Goal: Information Seeking & Learning: Learn about a topic

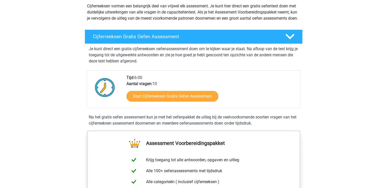
scroll to position [61, 0]
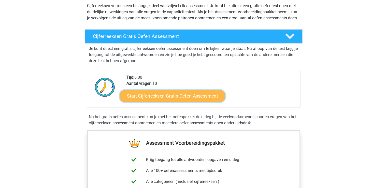
click at [188, 102] on link "Start Cijferreeksen Gratis Oefen Assessment" at bounding box center [173, 96] width 106 height 12
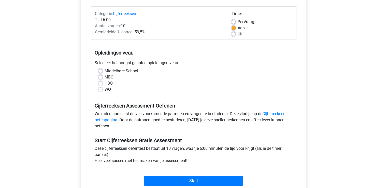
scroll to position [60, 0]
click at [105, 90] on label "WO" at bounding box center [108, 89] width 6 height 6
click at [100, 90] on input "WO" at bounding box center [101, 88] width 4 height 5
radio input "true"
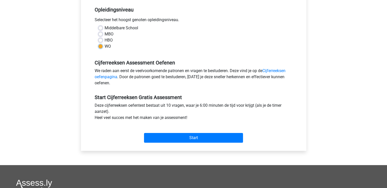
scroll to position [103, 0]
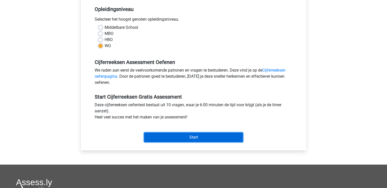
click at [177, 142] on input "Start" at bounding box center [193, 137] width 99 height 10
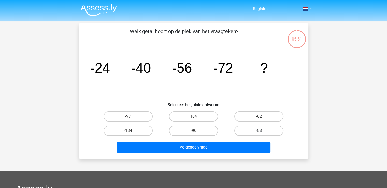
click at [252, 128] on label "-88" at bounding box center [259, 131] width 49 height 10
click at [259, 131] on input "-88" at bounding box center [260, 132] width 3 height 3
radio input "true"
click at [252, 128] on label "-88" at bounding box center [259, 131] width 49 height 10
click at [259, 131] on input "-88" at bounding box center [260, 132] width 3 height 3
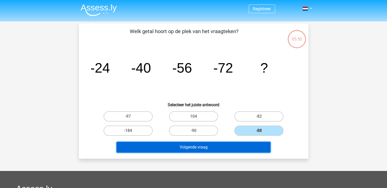
click at [204, 148] on button "Volgende vraag" at bounding box center [194, 147] width 154 height 11
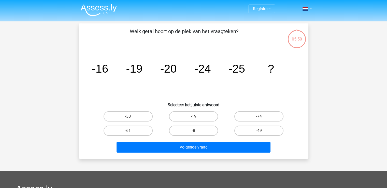
scroll to position [23, 0]
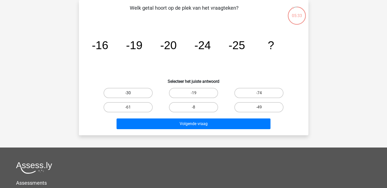
click at [137, 95] on label "-30" at bounding box center [128, 93] width 49 height 10
click at [131, 95] on input "-30" at bounding box center [129, 94] width 3 height 3
radio input "true"
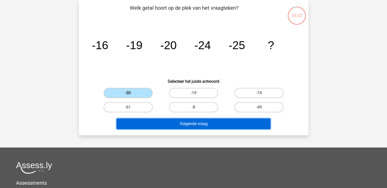
click at [153, 123] on button "Volgende vraag" at bounding box center [194, 123] width 154 height 11
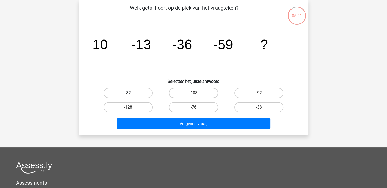
click at [139, 93] on label "-82" at bounding box center [128, 93] width 49 height 10
click at [131, 93] on input "-82" at bounding box center [129, 94] width 3 height 3
radio input "true"
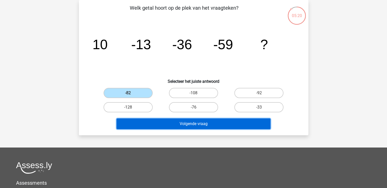
click at [151, 126] on button "Volgende vraag" at bounding box center [194, 123] width 154 height 11
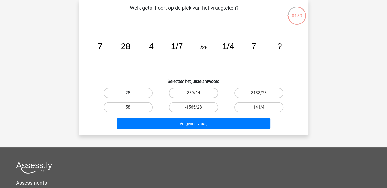
click at [123, 90] on label "28" at bounding box center [128, 93] width 49 height 10
click at [128, 93] on input "28" at bounding box center [129, 94] width 3 height 3
radio input "true"
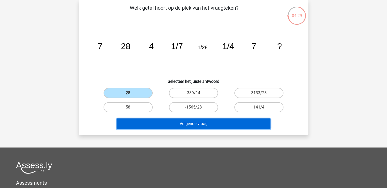
click at [150, 127] on button "Volgende vraag" at bounding box center [194, 123] width 154 height 11
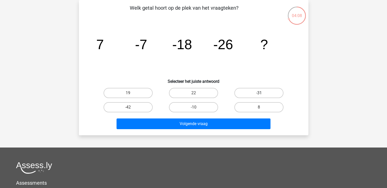
click at [245, 91] on label "-31" at bounding box center [259, 93] width 49 height 10
click at [259, 93] on input "-31" at bounding box center [260, 94] width 3 height 3
radio input "true"
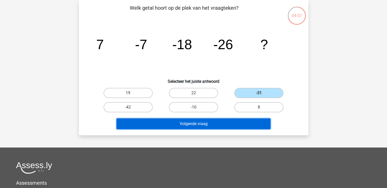
click at [206, 125] on button "Volgende vraag" at bounding box center [194, 123] width 154 height 11
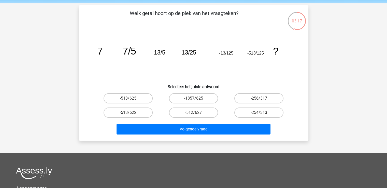
scroll to position [19, 0]
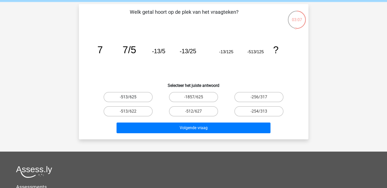
click at [139, 93] on label "-513/625" at bounding box center [128, 97] width 49 height 10
click at [131, 97] on input "-513/625" at bounding box center [129, 98] width 3 height 3
radio input "true"
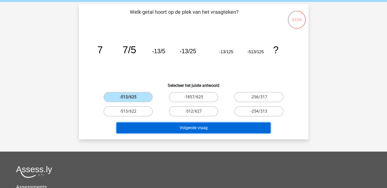
click at [177, 128] on button "Volgende vraag" at bounding box center [194, 127] width 154 height 11
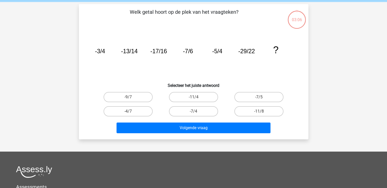
scroll to position [23, 0]
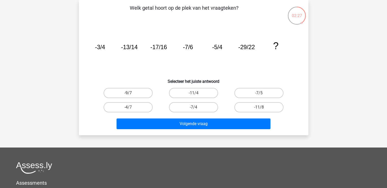
click at [144, 90] on label "-9/7" at bounding box center [128, 93] width 49 height 10
click at [131, 93] on input "-9/7" at bounding box center [129, 94] width 3 height 3
radio input "true"
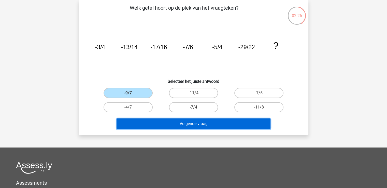
click at [170, 126] on button "Volgende vraag" at bounding box center [194, 123] width 154 height 11
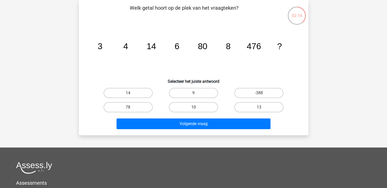
click at [187, 110] on label "10" at bounding box center [193, 107] width 49 height 10
click at [194, 110] on input "10" at bounding box center [195, 108] width 3 height 3
radio input "true"
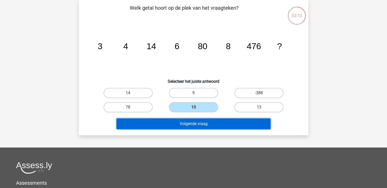
click at [189, 124] on button "Volgende vraag" at bounding box center [194, 123] width 154 height 11
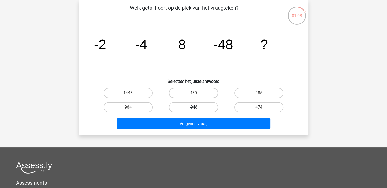
click at [182, 105] on label "-948" at bounding box center [193, 107] width 49 height 10
click at [194, 107] on input "-948" at bounding box center [195, 108] width 3 height 3
radio input "true"
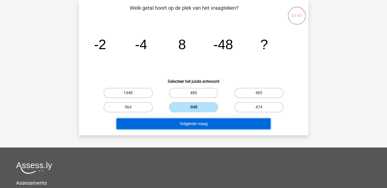
click at [188, 121] on button "Volgende vraag" at bounding box center [194, 123] width 154 height 11
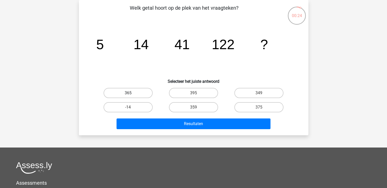
click at [137, 92] on label "365" at bounding box center [128, 93] width 49 height 10
click at [131, 93] on input "365" at bounding box center [129, 94] width 3 height 3
radio input "true"
click at [137, 92] on label "365" at bounding box center [128, 93] width 49 height 10
click at [131, 93] on input "365" at bounding box center [129, 94] width 3 height 3
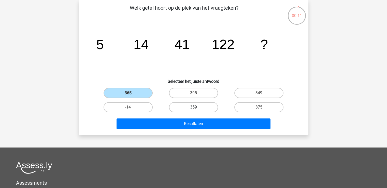
click at [206, 108] on label "359" at bounding box center [193, 107] width 49 height 10
click at [197, 108] on input "359" at bounding box center [195, 108] width 3 height 3
radio input "true"
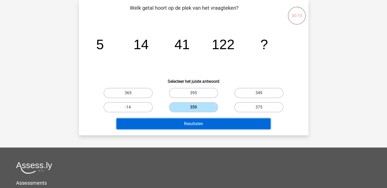
click at [200, 126] on button "Resultaten" at bounding box center [194, 123] width 154 height 11
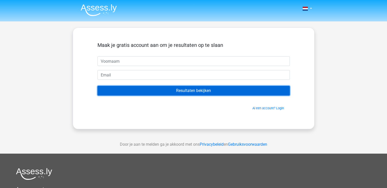
click at [202, 88] on input "Resultaten bekijken" at bounding box center [194, 91] width 192 height 10
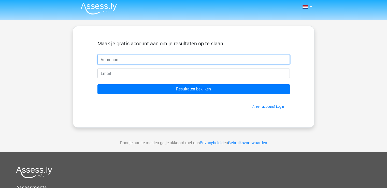
scroll to position [2, 0]
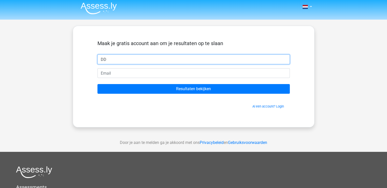
type input "DD"
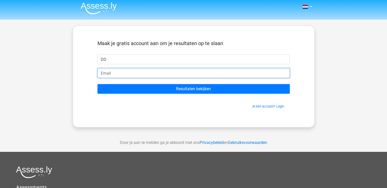
click at [191, 71] on input "email" at bounding box center [194, 73] width 192 height 10
type input "delphine.dewulf5@gmail.com"
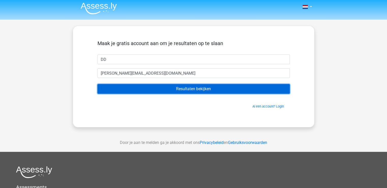
click at [155, 92] on input "Resultaten bekijken" at bounding box center [194, 89] width 192 height 10
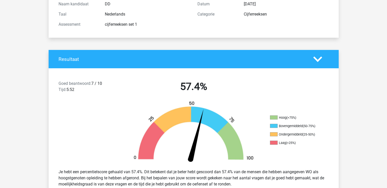
scroll to position [70, 0]
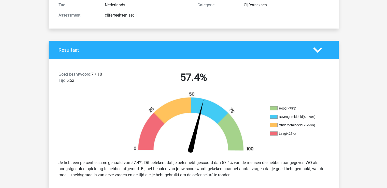
drag, startPoint x: 0, startPoint y: 0, endPoint x: 89, endPoint y: 73, distance: 114.5
click at [89, 73] on span "Goed beantwoord:" at bounding box center [75, 74] width 33 height 5
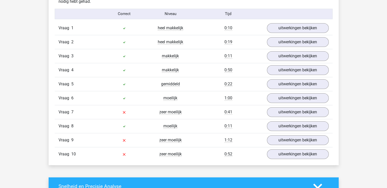
scroll to position [419, 0]
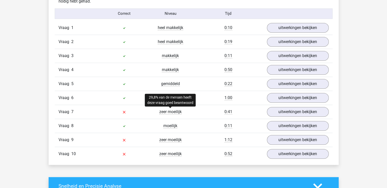
click at [167, 111] on span "zeer moeilijk" at bounding box center [170, 111] width 22 height 5
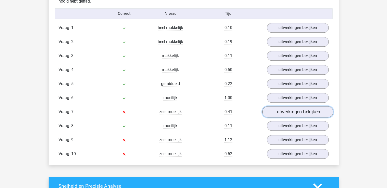
click at [280, 106] on link "uitwerkingen bekijken" at bounding box center [297, 111] width 71 height 11
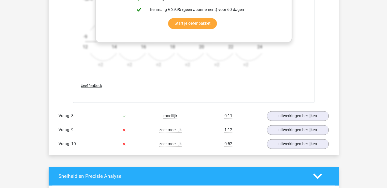
scroll to position [744, 0]
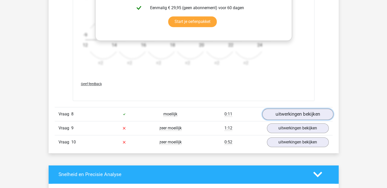
click at [273, 111] on link "uitwerkingen bekijken" at bounding box center [297, 113] width 71 height 11
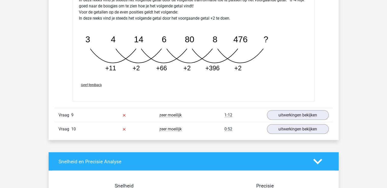
scroll to position [1010, 0]
click at [276, 110] on link "uitwerkingen bekijken" at bounding box center [297, 115] width 71 height 11
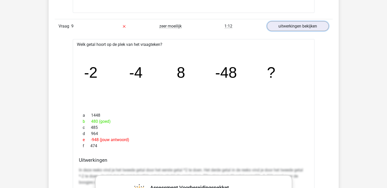
scroll to position [1115, 0]
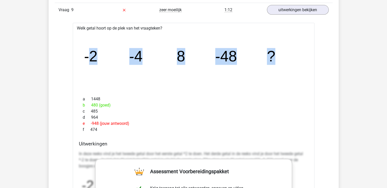
drag, startPoint x: 87, startPoint y: 51, endPoint x: 279, endPoint y: 56, distance: 191.8
click at [279, 56] on icon "image/svg+xml -2 -4 8 -48 ?" at bounding box center [194, 61] width 226 height 57
copy g "2 -4 8 -48 ?"
click at [287, 80] on icon "image/svg+xml -2 -4 8 -48 ?" at bounding box center [194, 61] width 226 height 57
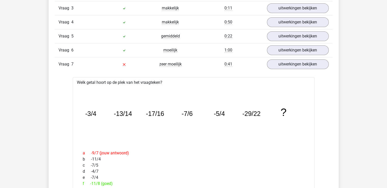
scroll to position [466, 0]
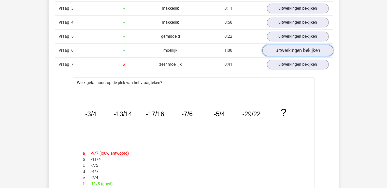
drag, startPoint x: 289, startPoint y: 53, endPoint x: 291, endPoint y: 49, distance: 4.6
click at [291, 49] on link "uitwerkingen bekijken" at bounding box center [297, 50] width 71 height 11
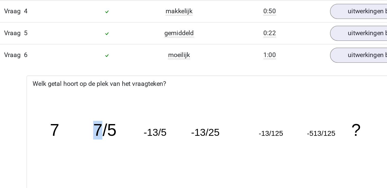
drag, startPoint x: 122, startPoint y: 94, endPoint x: 117, endPoint y: 94, distance: 4.6
click at [117, 94] on tspan "7/5" at bounding box center [123, 98] width 15 height 12
click at [127, 89] on icon "image/svg+xml 7 7/5 -13/5 -13/25 -13/125 -513/125 ?" at bounding box center [194, 102] width 226 height 57
drag, startPoint x: 130, startPoint y: 99, endPoint x: 125, endPoint y: 99, distance: 5.4
click at [125, 99] on icon "image/svg+xml 7 7/5 -13/5 -13/25 -13/125 -513/125 ?" at bounding box center [194, 102] width 226 height 57
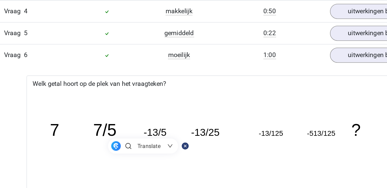
click at [115, 110] on icon "image/svg+xml 7 7/5 -13/5 -13/25 -13/125 -513/125 ?" at bounding box center [194, 102] width 226 height 57
drag, startPoint x: 133, startPoint y: 98, endPoint x: 126, endPoint y: 100, distance: 7.3
click at [125, 100] on icon "image/svg+xml 7 7/5 -13/5 -13/25 -13/125 -513/125 ?" at bounding box center [194, 102] width 226 height 57
click at [132, 92] on icon "image/svg+xml 7 7/5 -13/5 -13/25 -13/125 -513/125 ?" at bounding box center [194, 102] width 226 height 57
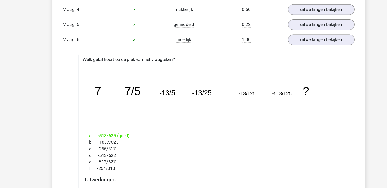
scroll to position [466, 0]
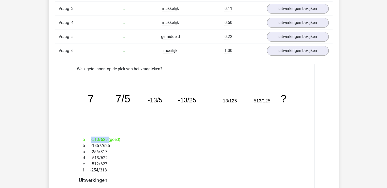
drag, startPoint x: 106, startPoint y: 139, endPoint x: 87, endPoint y: 139, distance: 19.4
click at [87, 139] on div "a -513/625 (goed)" at bounding box center [194, 139] width 230 height 6
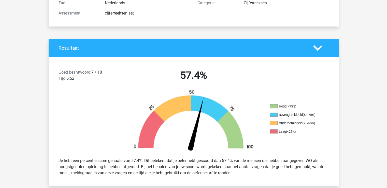
scroll to position [0, 0]
